Goal: Information Seeking & Learning: Check status

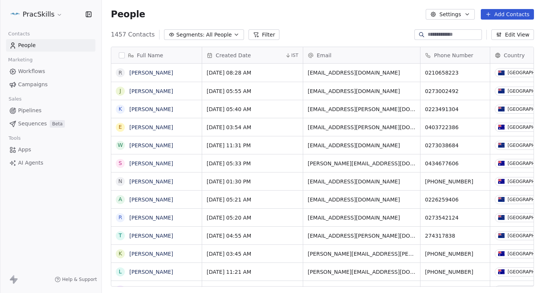
scroll to position [258, 441]
click at [38, 89] on link "Campaigns" at bounding box center [50, 84] width 89 height 12
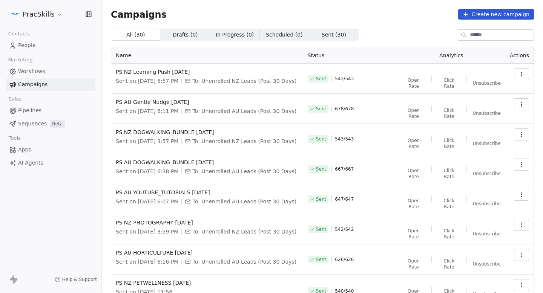
click at [48, 16] on html "PracSkills Contacts People Marketing Workflows Campaigns Sales Pipelines Sequen…" at bounding box center [271, 146] width 543 height 293
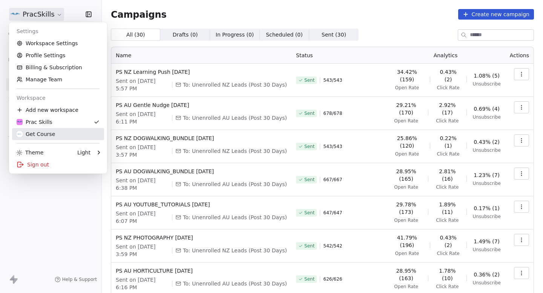
click at [51, 132] on div "Get Course" at bounding box center [36, 135] width 38 height 8
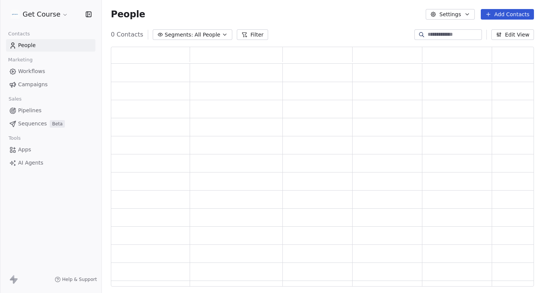
scroll to position [240, 423]
click at [53, 91] on div "Contacts People Marketing Workflows Campaigns Sales Pipelines Sequences Beta To…" at bounding box center [50, 99] width 101 height 141
click at [55, 83] on link "Campaigns" at bounding box center [50, 84] width 89 height 12
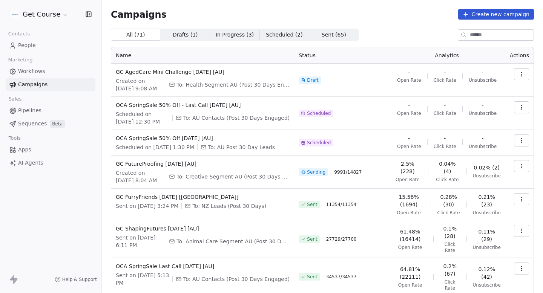
scroll to position [30, 0]
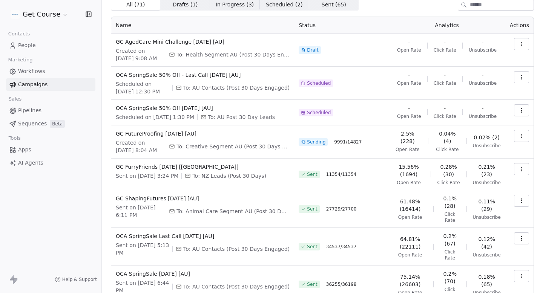
click at [523, 134] on icon "button" at bounding box center [522, 136] width 6 height 6
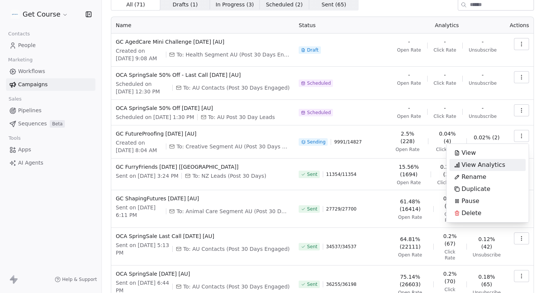
click at [487, 163] on span "View Analytics" at bounding box center [484, 165] width 44 height 9
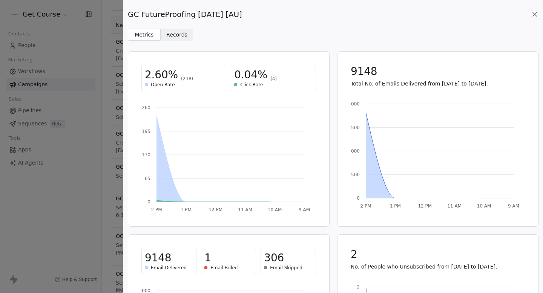
click at [177, 32] on span "Records" at bounding box center [176, 35] width 21 height 8
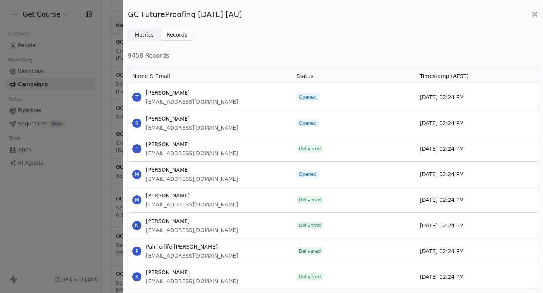
scroll to position [223, 411]
click at [534, 12] on icon at bounding box center [535, 15] width 8 height 8
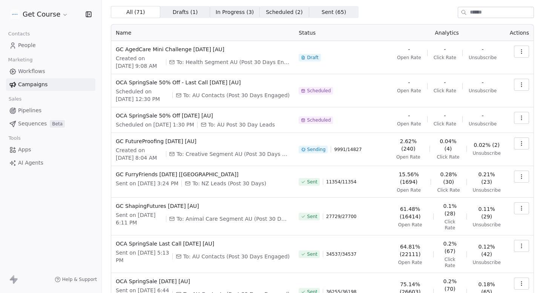
scroll to position [19, 0]
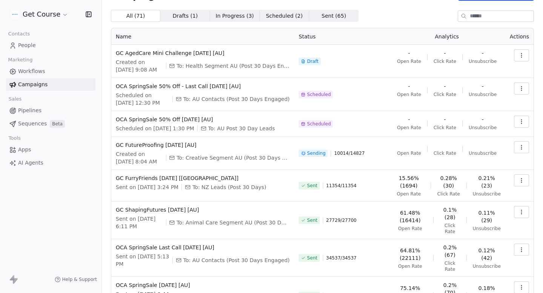
click at [523, 147] on icon "button" at bounding box center [522, 147] width 6 height 6
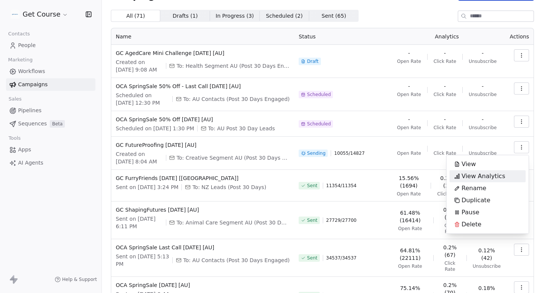
click at [485, 180] on span "View Analytics" at bounding box center [484, 176] width 44 height 9
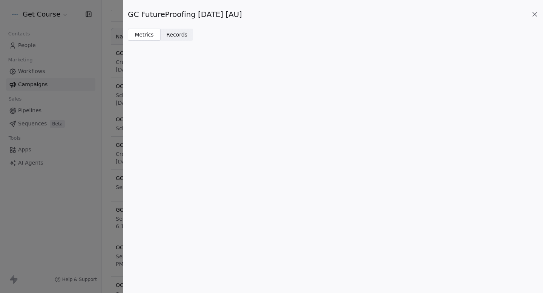
click at [535, 10] on div "GC FutureProofing [DATE] [AU]" at bounding box center [333, 14] width 411 height 11
click at [533, 15] on icon at bounding box center [535, 14] width 4 height 4
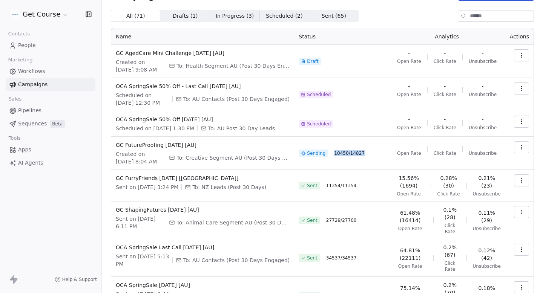
drag, startPoint x: 338, startPoint y: 152, endPoint x: 372, endPoint y: 152, distance: 33.6
click at [371, 152] on div "Sending 10450 / 14827" at bounding box center [341, 153] width 85 height 24
click at [372, 152] on div "Sending 10460 / 14827" at bounding box center [341, 153] width 85 height 24
click at [521, 147] on icon "button" at bounding box center [521, 147] width 0 height 0
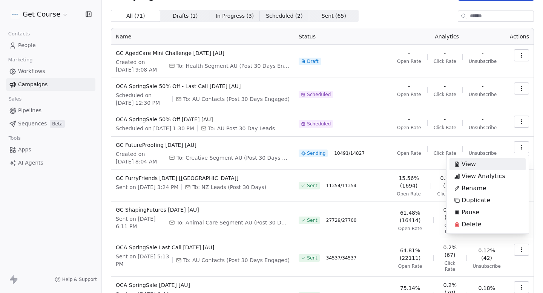
click at [543, 136] on html "Get Course Contacts People Marketing Workflows Campaigns Sales Pipelines Sequen…" at bounding box center [271, 146] width 543 height 293
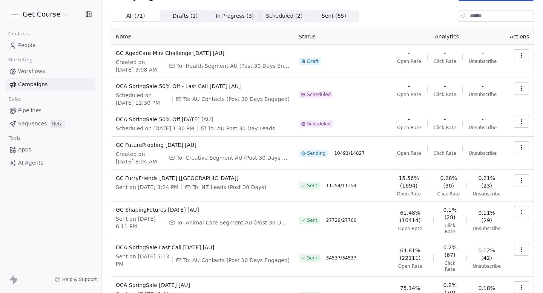
click at [517, 147] on button "button" at bounding box center [521, 147] width 15 height 12
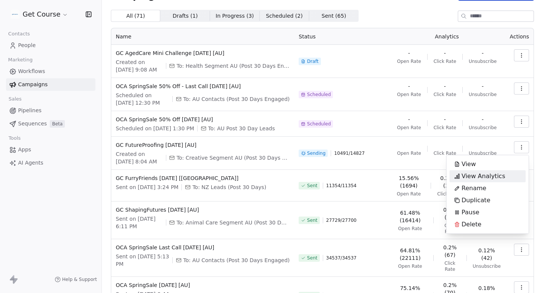
click at [471, 177] on span "View Analytics" at bounding box center [484, 176] width 44 height 9
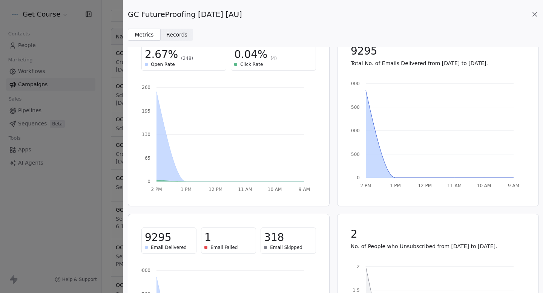
scroll to position [0, 0]
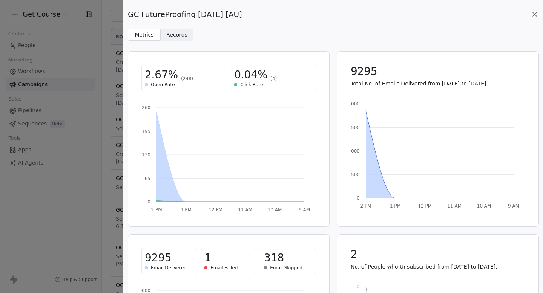
click at [187, 39] on span "Records Records" at bounding box center [177, 35] width 33 height 12
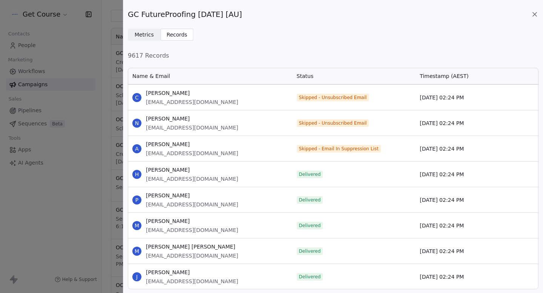
scroll to position [54, 0]
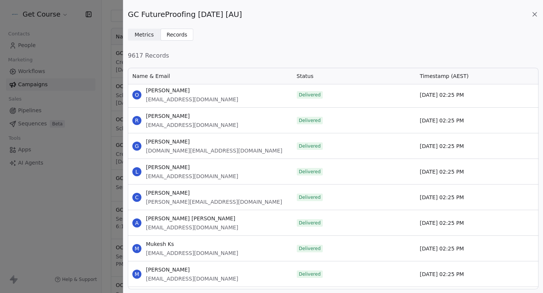
click at [535, 16] on icon at bounding box center [535, 15] width 8 height 8
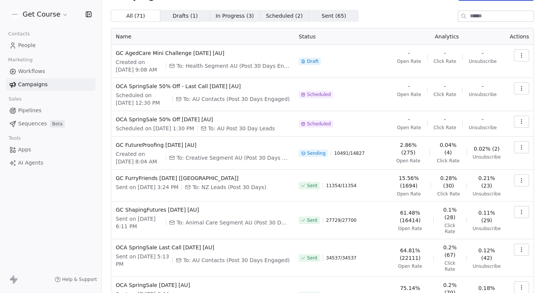
click at [520, 150] on icon "button" at bounding box center [522, 147] width 6 height 6
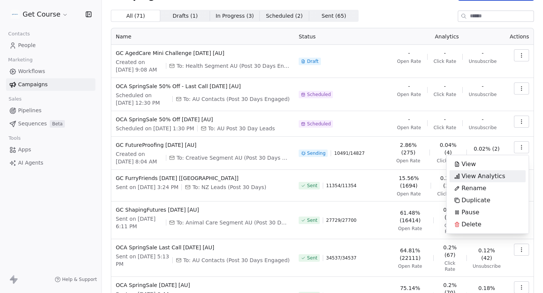
click at [486, 181] on span "View Analytics" at bounding box center [484, 176] width 44 height 9
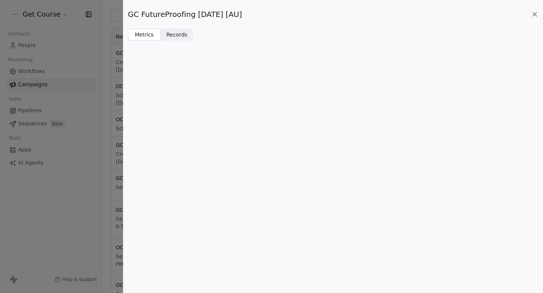
click at [179, 36] on span "Records" at bounding box center [176, 35] width 21 height 8
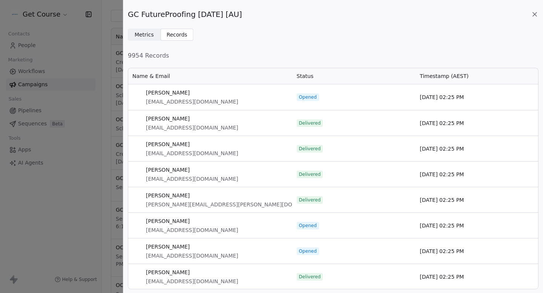
scroll to position [223, 411]
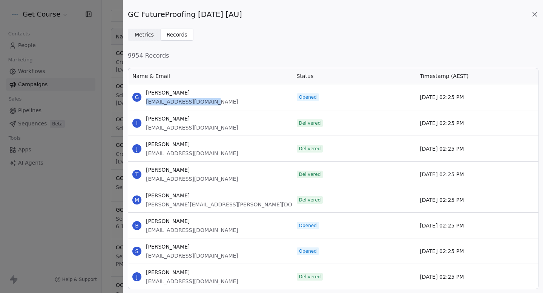
drag, startPoint x: 147, startPoint y: 102, endPoint x: 223, endPoint y: 102, distance: 75.8
click at [223, 102] on div "G Gita Birstina [EMAIL_ADDRESS][DOMAIN_NAME]" at bounding box center [210, 97] width 164 height 26
copy span "[EMAIL_ADDRESS][DOMAIN_NAME]"
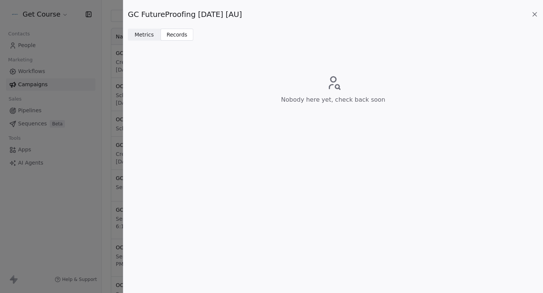
click at [533, 17] on icon at bounding box center [535, 15] width 8 height 8
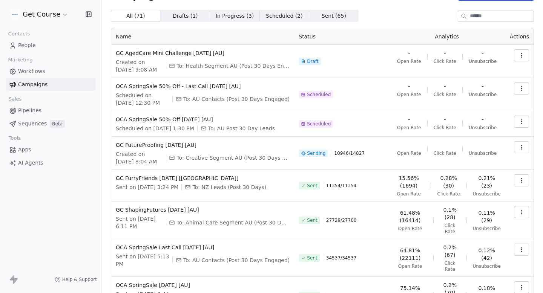
click at [398, 28] on th "Analytics" at bounding box center [446, 36] width 117 height 17
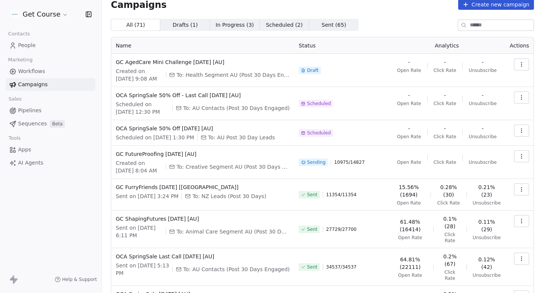
scroll to position [11, 0]
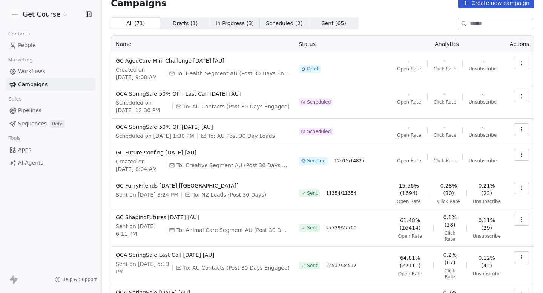
click at [525, 152] on button "button" at bounding box center [521, 155] width 15 height 12
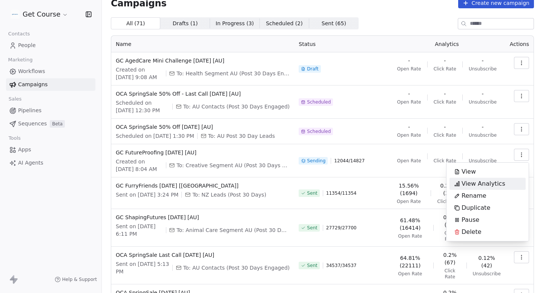
click at [484, 181] on span "View Analytics" at bounding box center [484, 184] width 44 height 9
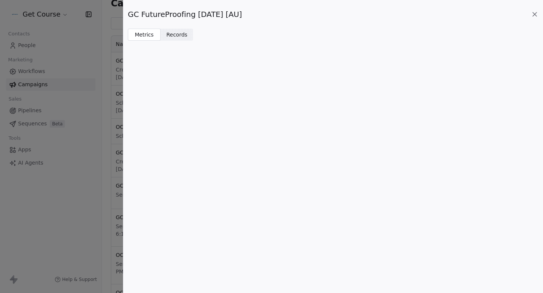
click at [171, 40] on span "Records Records" at bounding box center [177, 35] width 33 height 12
click at [535, 15] on icon at bounding box center [535, 15] width 8 height 8
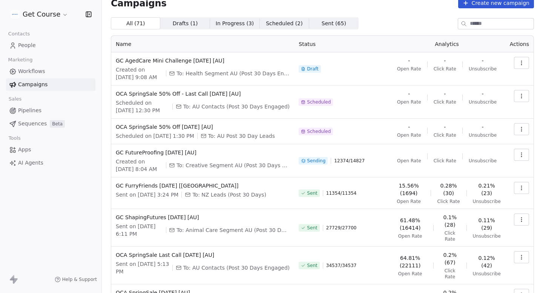
click at [522, 157] on icon "button" at bounding box center [522, 155] width 6 height 6
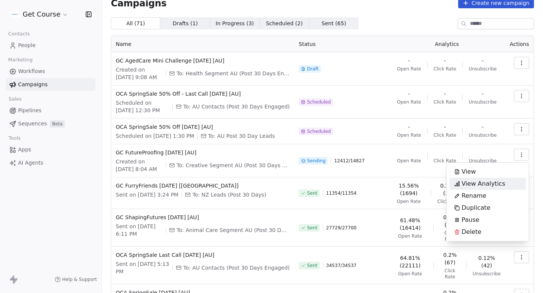
click at [18, 42] on html "Get Course Contacts People Marketing Workflows Campaigns Sales Pipelines Sequen…" at bounding box center [271, 146] width 543 height 293
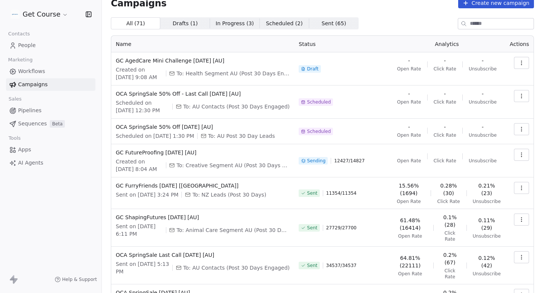
click at [23, 45] on span "People" at bounding box center [27, 45] width 18 height 8
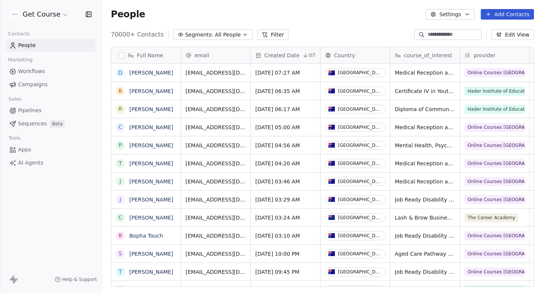
scroll to position [258, 441]
click at [31, 83] on span "Campaigns" at bounding box center [32, 85] width 29 height 8
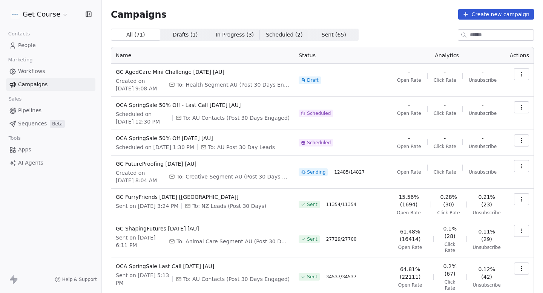
click at [523, 167] on icon "button" at bounding box center [522, 166] width 6 height 6
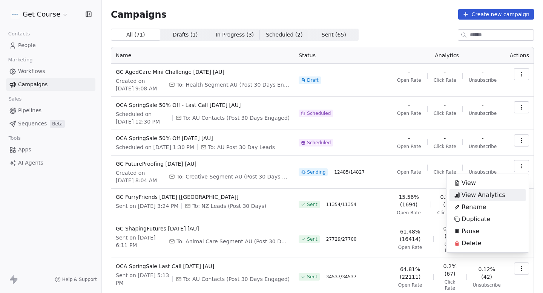
click at [487, 200] on div "View Analytics" at bounding box center [480, 195] width 60 height 12
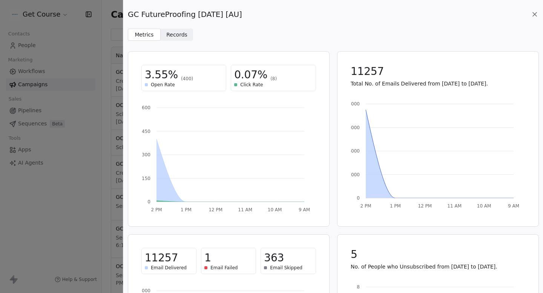
click at [179, 37] on span "Records" at bounding box center [176, 35] width 21 height 8
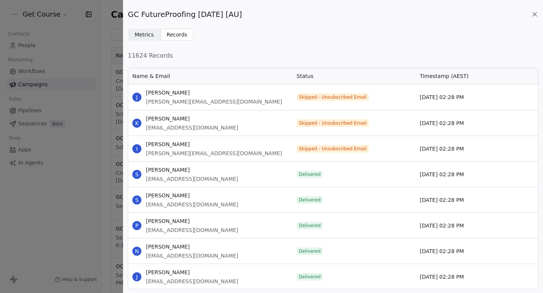
scroll to position [223, 411]
click at [154, 35] on span "Metrics Metrics" at bounding box center [144, 35] width 33 height 12
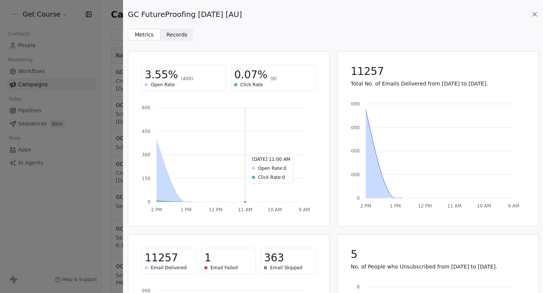
scroll to position [47, 0]
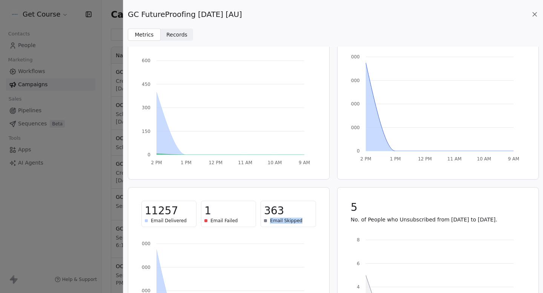
drag, startPoint x: 270, startPoint y: 220, endPoint x: 314, endPoint y: 220, distance: 44.5
click at [314, 220] on div "363 Email Skipped" at bounding box center [288, 214] width 55 height 26
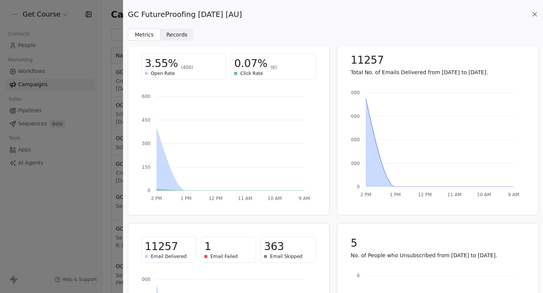
scroll to position [3, 0]
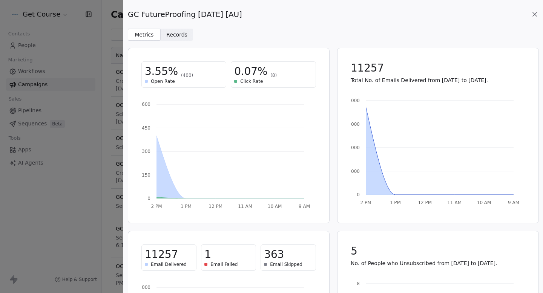
click at [163, 32] on span "Records Records" at bounding box center [177, 35] width 33 height 12
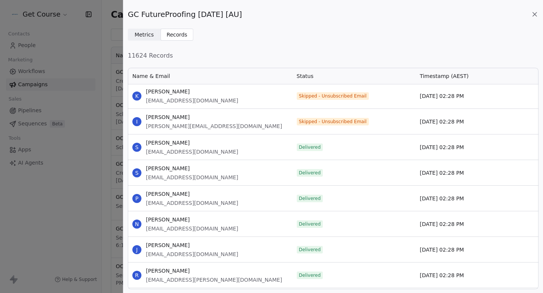
scroll to position [0, 0]
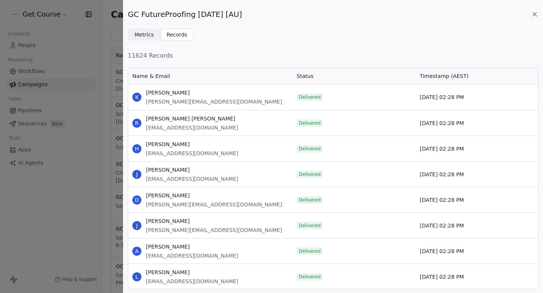
click at [541, 17] on div "GC FutureProofing [DATE] [AU] Metrics Metrics Records Records" at bounding box center [333, 20] width 420 height 41
click at [145, 39] on span "Metrics Metrics" at bounding box center [144, 35] width 33 height 12
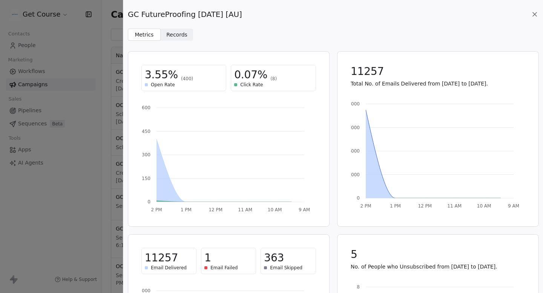
click at [534, 13] on icon at bounding box center [535, 14] width 4 height 4
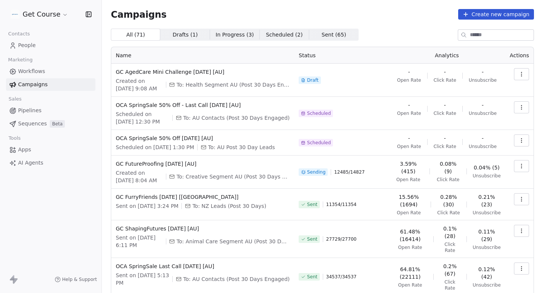
click at [519, 166] on icon "button" at bounding box center [522, 166] width 6 height 6
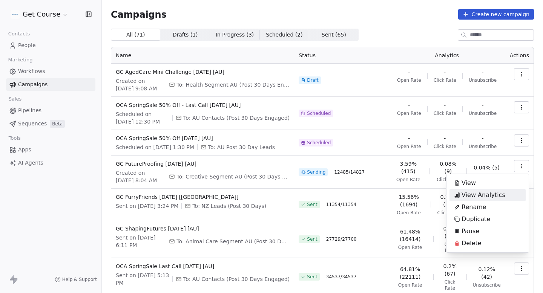
click at [493, 195] on span "View Analytics" at bounding box center [484, 195] width 44 height 9
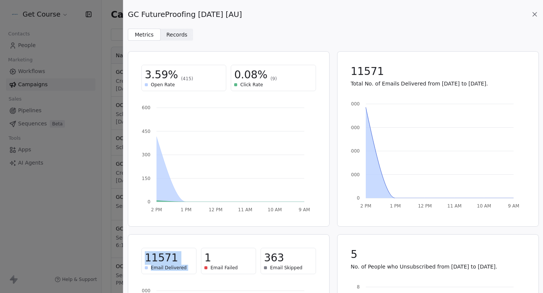
drag, startPoint x: 181, startPoint y: 260, endPoint x: 206, endPoint y: 260, distance: 25.3
click at [206, 260] on div "11571 Email Delivered 1 Email Failed 363 Email Skipped" at bounding box center [228, 261] width 175 height 26
click at [206, 260] on span "1" at bounding box center [207, 259] width 7 height 14
click at [175, 27] on div "GC FutureProofing [DATE] [AU] Metrics Metrics Records Records" at bounding box center [333, 20] width 420 height 41
click at [175, 38] on span "Records" at bounding box center [176, 35] width 21 height 8
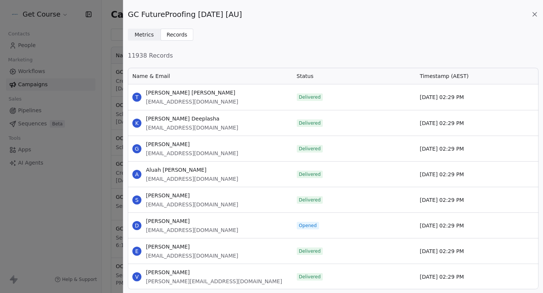
scroll to position [3, 0]
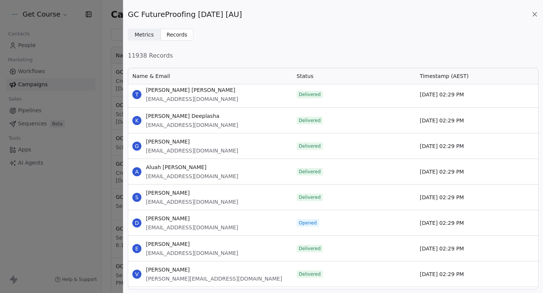
drag, startPoint x: 415, startPoint y: 224, endPoint x: 543, endPoint y: 223, distance: 127.5
click at [543, 223] on div "11938 Records Name & Email Status Timestamp (AEST) T [PERSON_NAME] [PERSON_NAME…" at bounding box center [333, 170] width 420 height 247
click at [487, 220] on div "[DATE] 02:29 PM" at bounding box center [476, 222] width 123 height 25
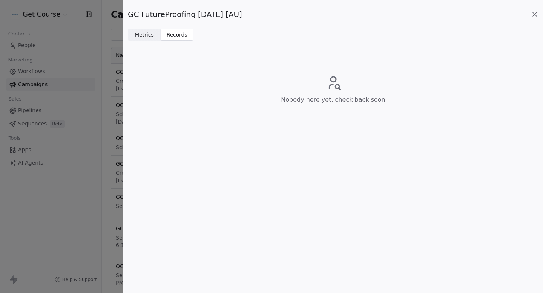
click at [535, 12] on icon at bounding box center [535, 15] width 8 height 8
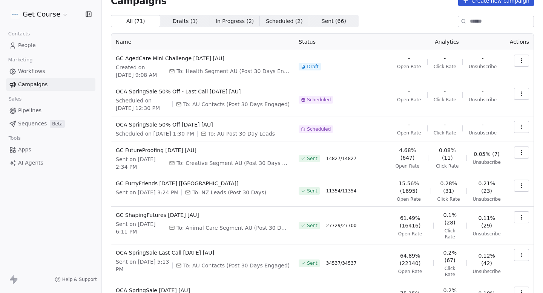
scroll to position [5, 0]
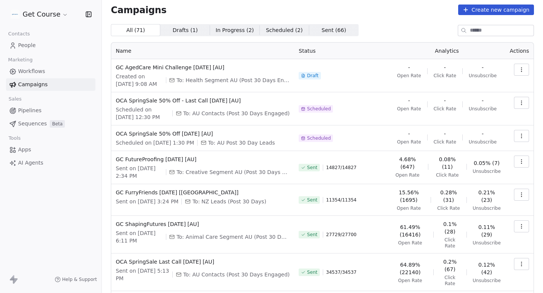
click at [522, 163] on icon "button" at bounding box center [522, 162] width 6 height 6
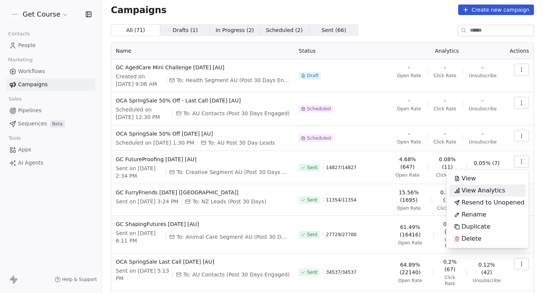
click at [486, 190] on span "View Analytics" at bounding box center [484, 190] width 44 height 9
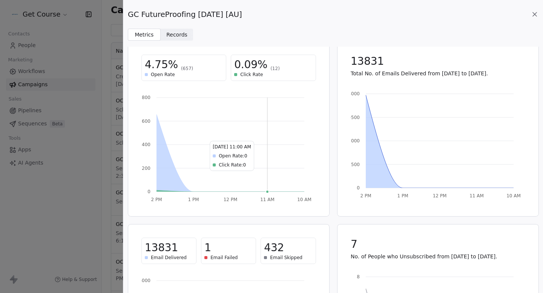
scroll to position [0, 0]
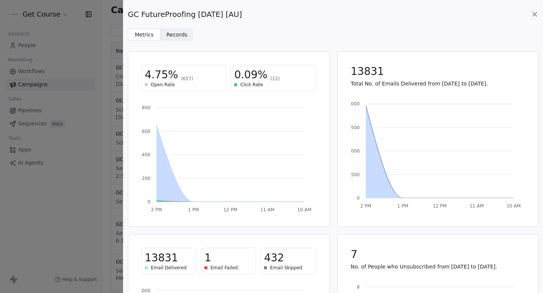
click at [175, 34] on span "Records" at bounding box center [176, 35] width 21 height 8
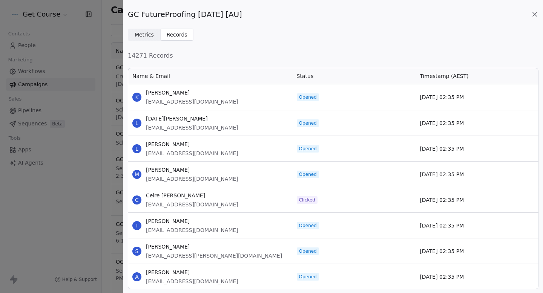
scroll to position [223, 411]
click at [533, 12] on icon at bounding box center [535, 14] width 4 height 4
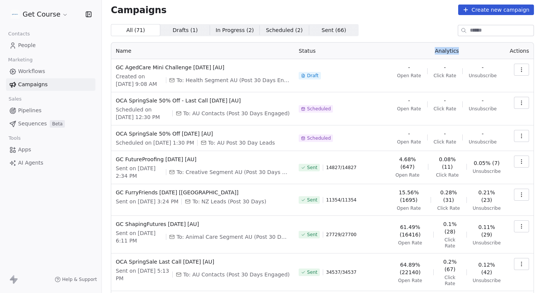
drag, startPoint x: 438, startPoint y: 53, endPoint x: 494, endPoint y: 53, distance: 57.0
click at [494, 53] on th "Analytics" at bounding box center [446, 51] width 117 height 17
copy th "Analytics"
click at [515, 161] on button "button" at bounding box center [521, 162] width 15 height 12
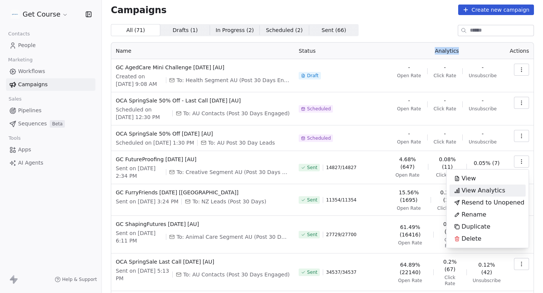
click at [537, 157] on html "Get Course Contacts People Marketing Workflows Campaigns Sales Pipelines Sequen…" at bounding box center [271, 146] width 543 height 293
